Goal: Entertainment & Leisure: Consume media (video, audio)

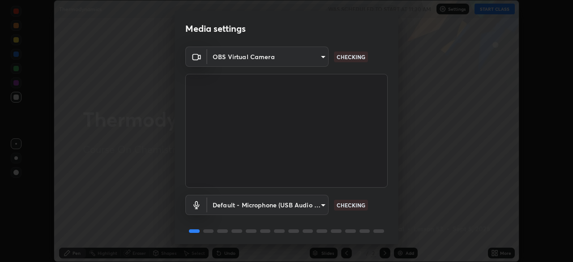
scroll to position [32, 0]
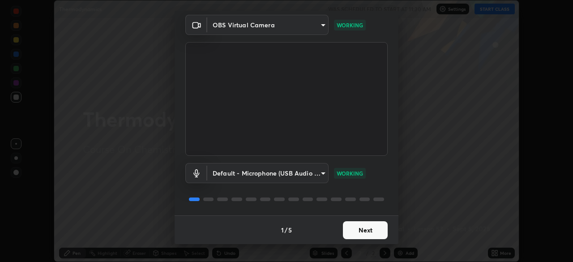
click at [358, 228] on button "Next" at bounding box center [365, 230] width 45 height 18
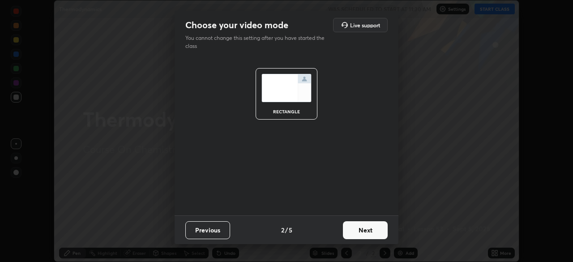
scroll to position [0, 0]
click at [357, 232] on button "Next" at bounding box center [365, 230] width 45 height 18
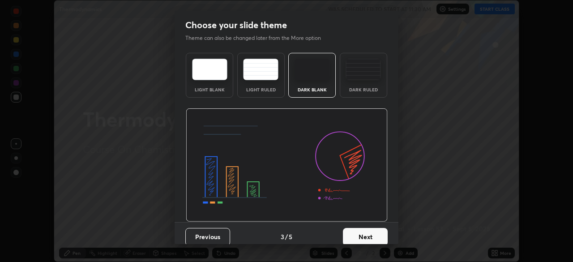
click at [359, 229] on button "Next" at bounding box center [365, 237] width 45 height 18
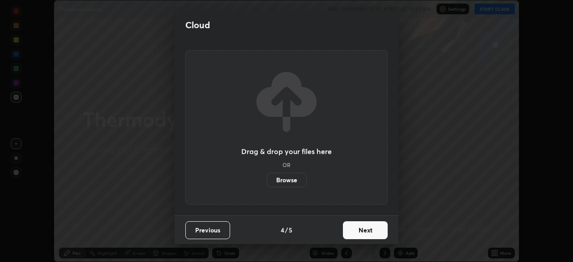
click at [359, 233] on button "Next" at bounding box center [365, 230] width 45 height 18
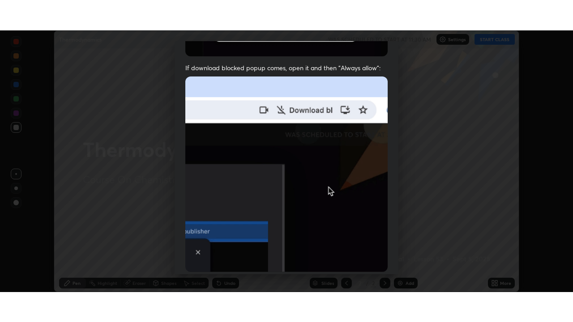
scroll to position [214, 0]
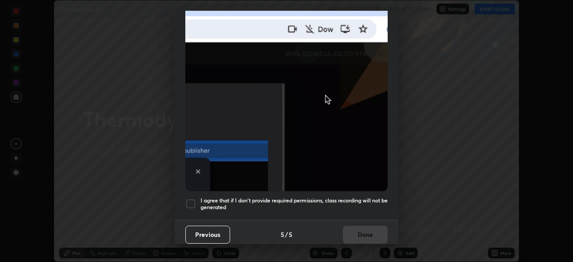
click at [191, 198] on div at bounding box center [190, 203] width 11 height 11
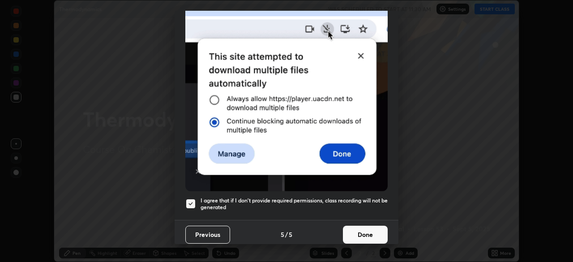
click at [356, 230] on button "Done" at bounding box center [365, 235] width 45 height 18
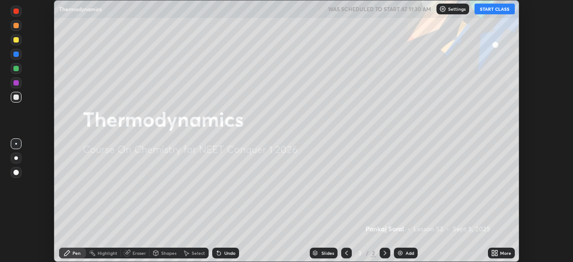
click at [490, 12] on button "START CLASS" at bounding box center [495, 9] width 40 height 11
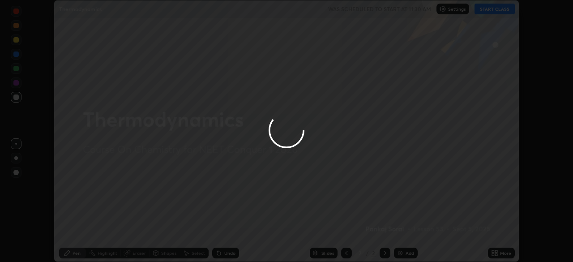
click at [492, 9] on div at bounding box center [286, 131] width 573 height 262
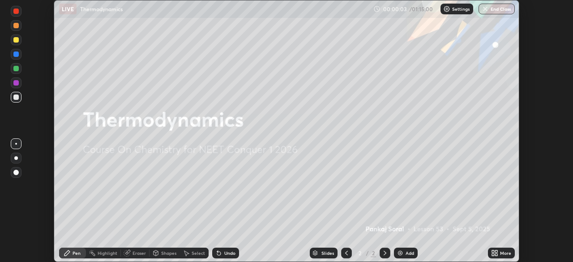
click at [496, 251] on icon at bounding box center [496, 251] width 2 height 2
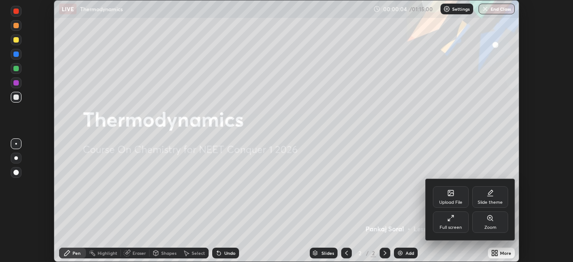
click at [456, 222] on div "Full screen" at bounding box center [451, 221] width 36 height 21
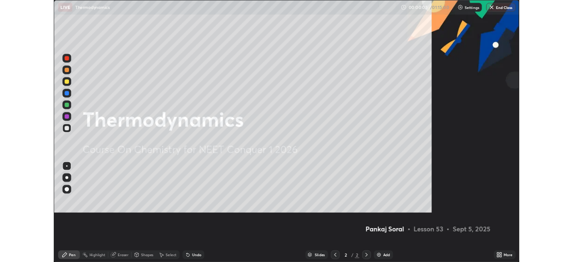
scroll to position [322, 573]
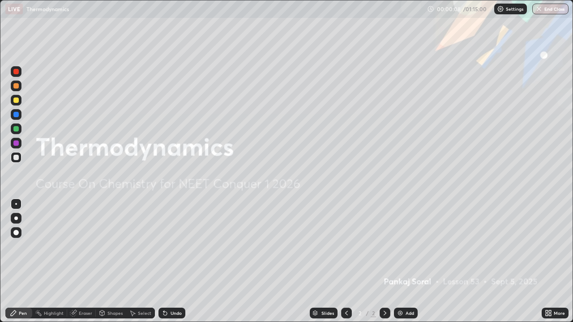
click at [407, 261] on div "Add" at bounding box center [406, 313] width 24 height 11
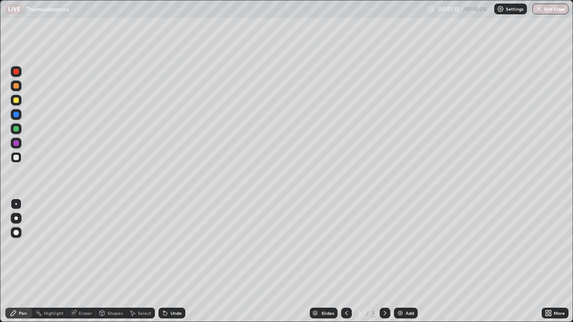
click at [550, 261] on icon at bounding box center [550, 312] width 2 height 2
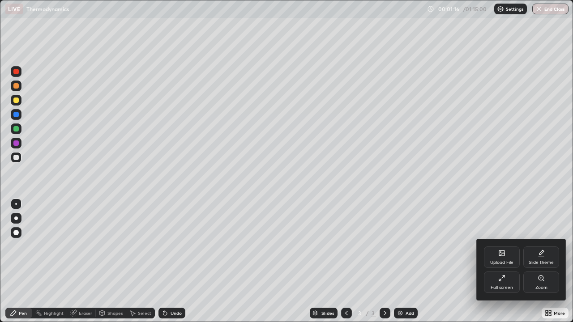
click at [509, 261] on div "Full screen" at bounding box center [502, 282] width 36 height 21
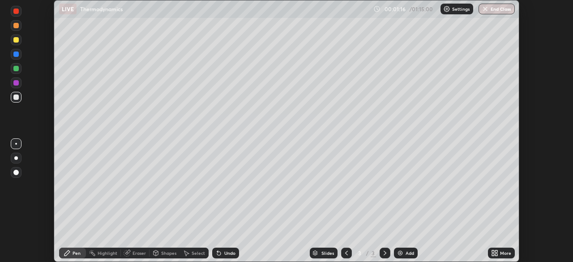
scroll to position [44504, 44193]
click at [224, 252] on div "Undo" at bounding box center [229, 253] width 11 height 4
click at [227, 252] on div "Undo" at bounding box center [229, 253] width 11 height 4
click at [225, 249] on div "Undo" at bounding box center [225, 253] width 27 height 11
